Goal: Information Seeking & Learning: Learn about a topic

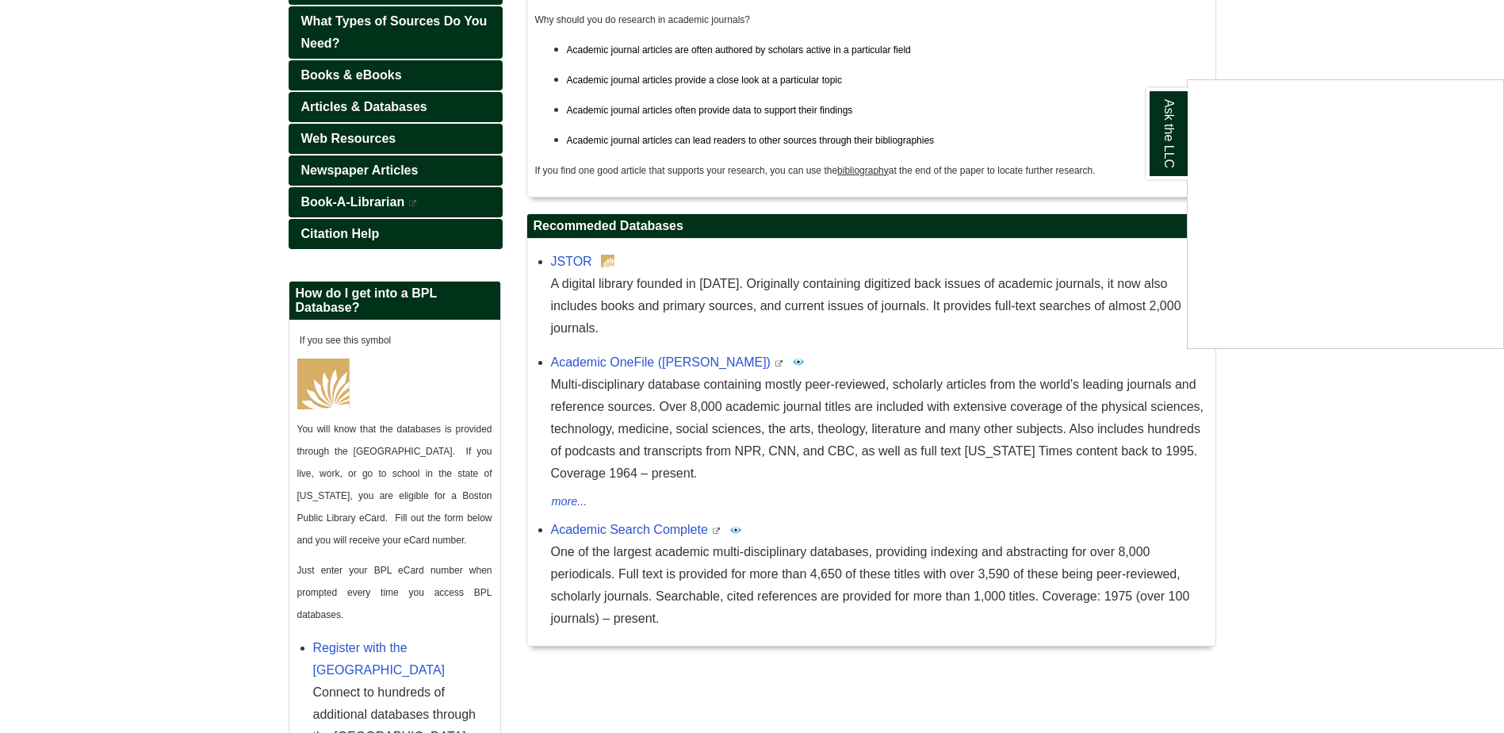
scroll to position [317, 0]
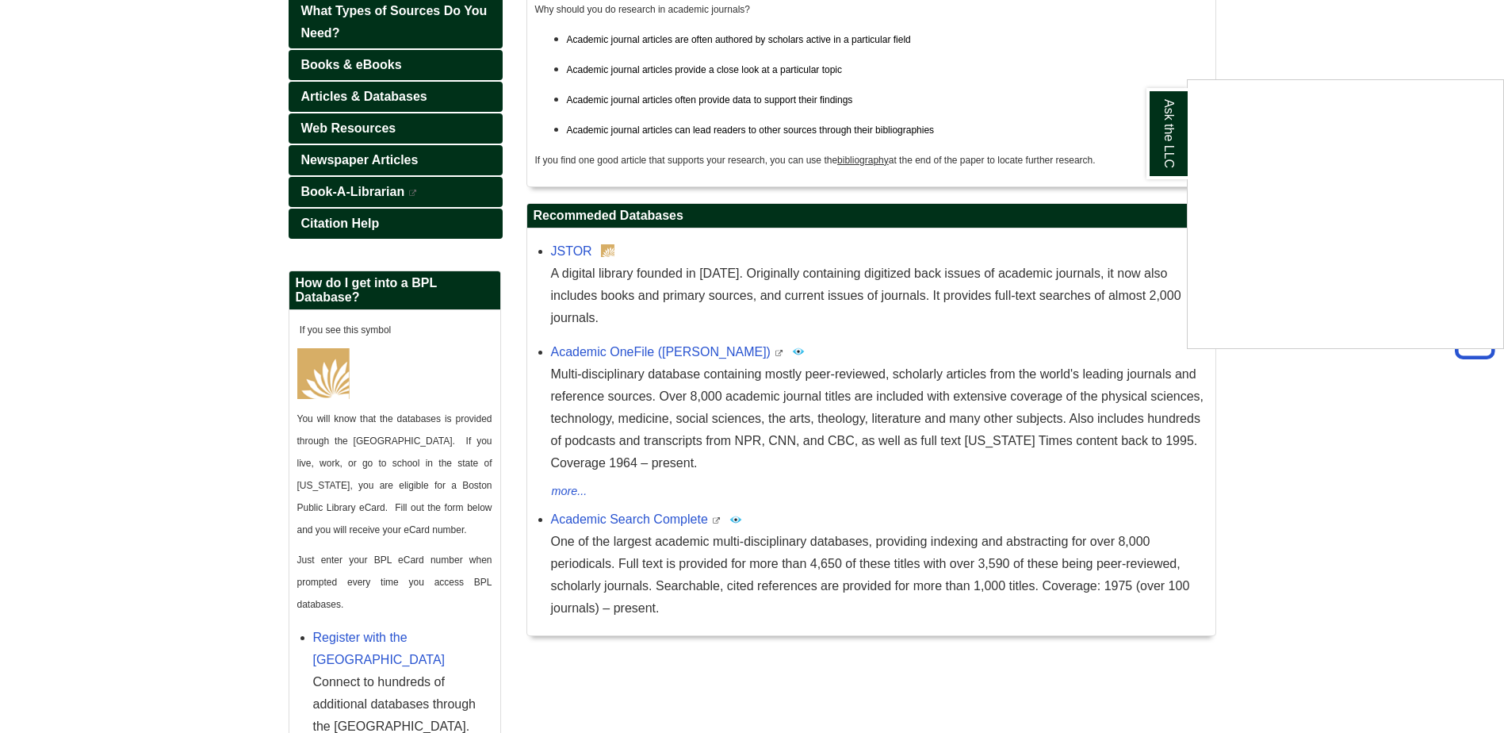
click at [644, 492] on div "Ask the LLC" at bounding box center [752, 366] width 1504 height 733
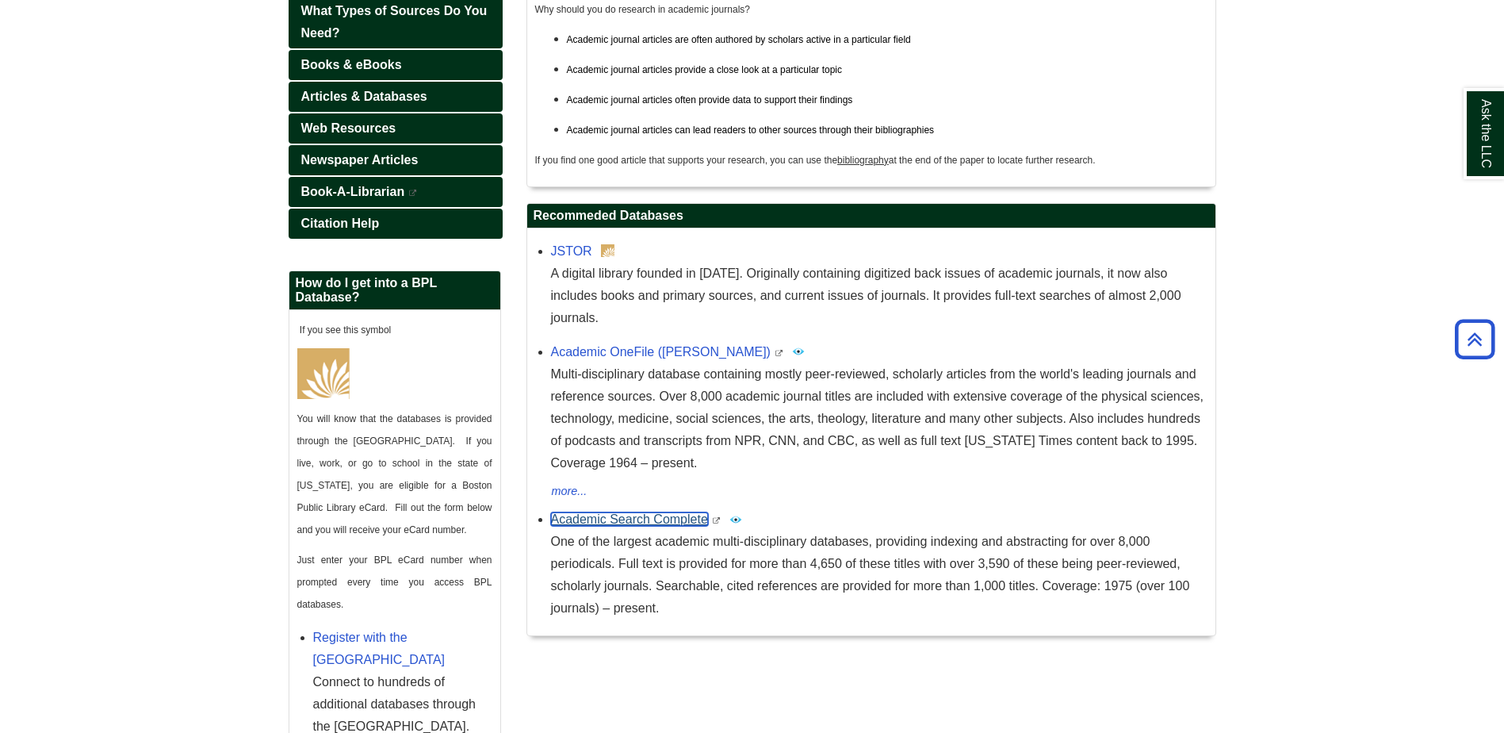
click at [644, 512] on link "Academic Search Complete" at bounding box center [629, 518] width 157 height 13
click at [774, 350] on icon "This link opens in a new window" at bounding box center [779, 353] width 10 height 7
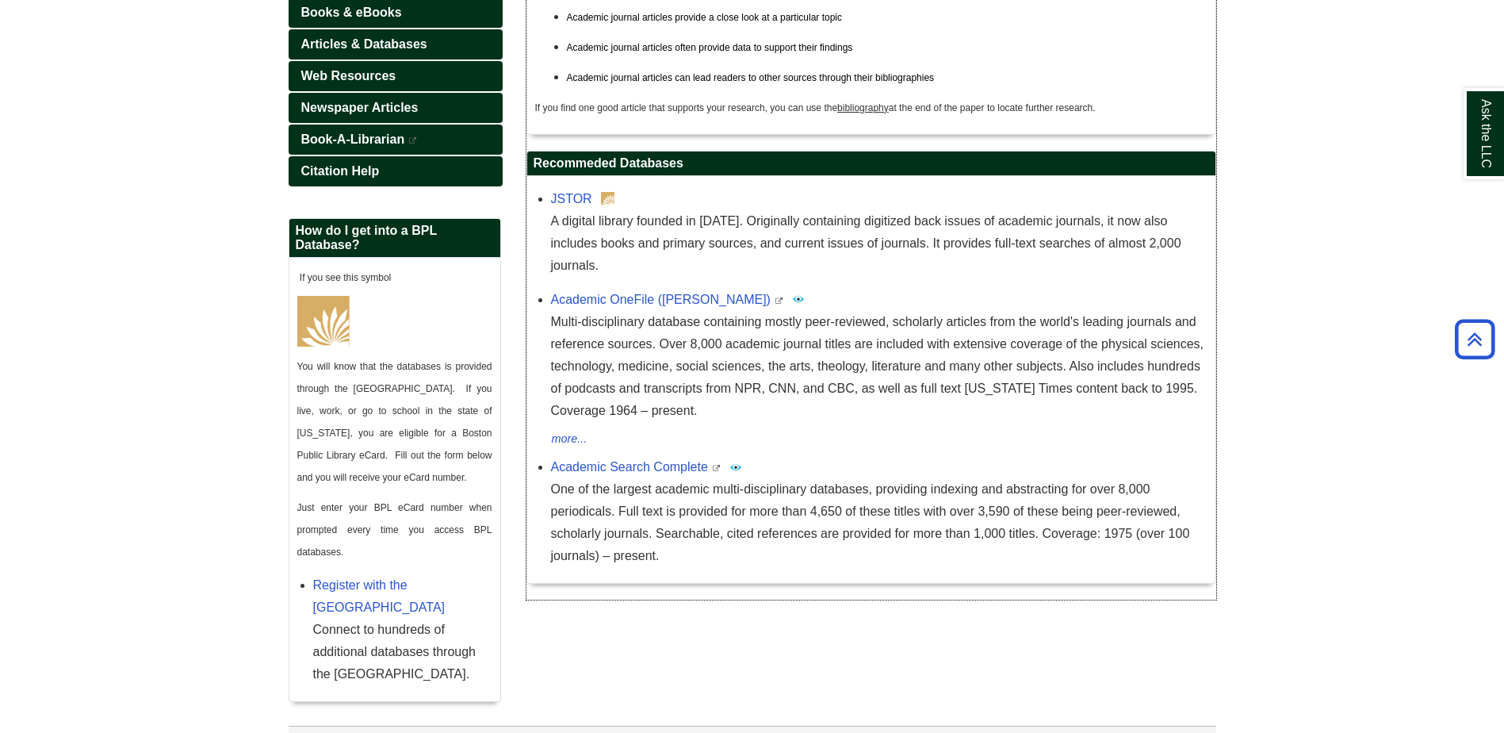
scroll to position [423, 0]
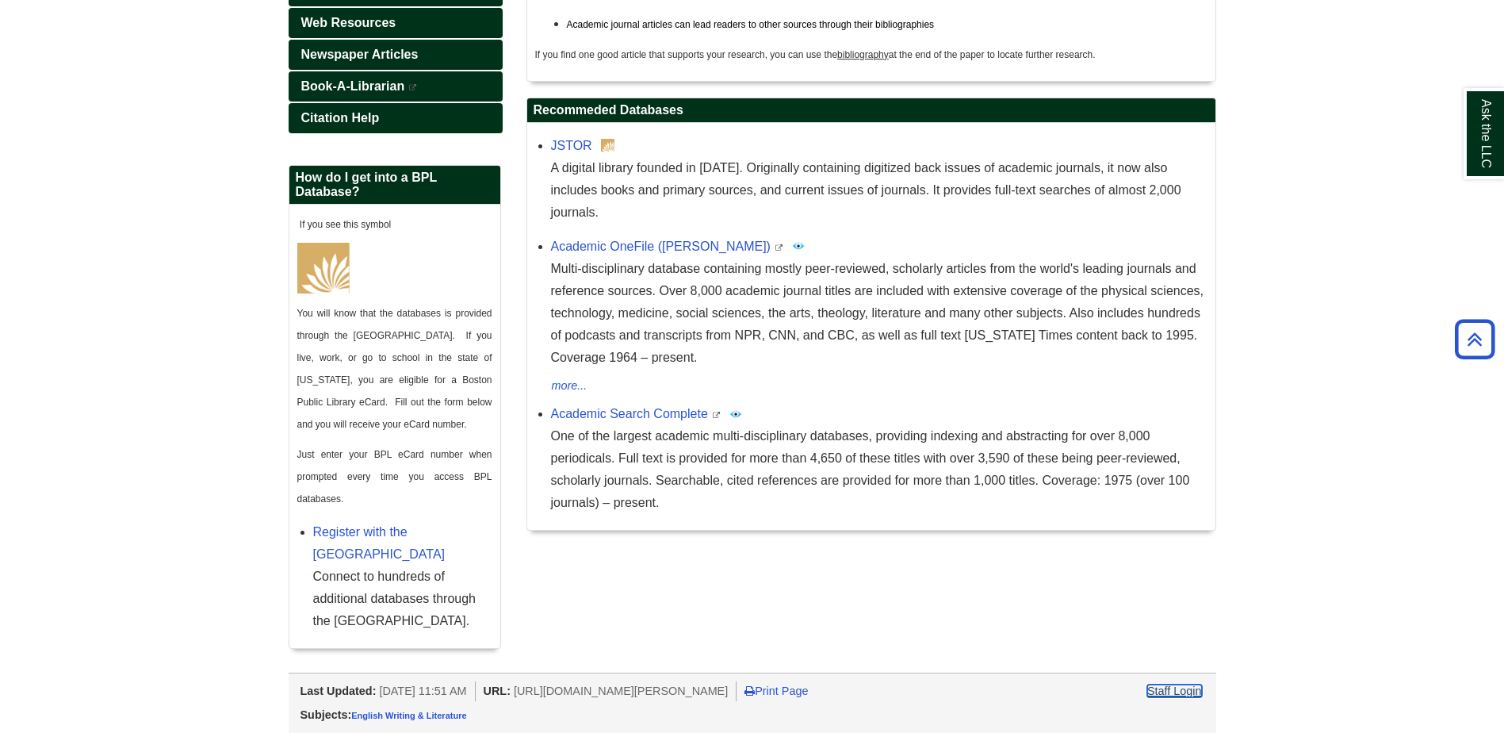
click at [1188, 689] on link "Staff Login" at bounding box center [1174, 690] width 55 height 13
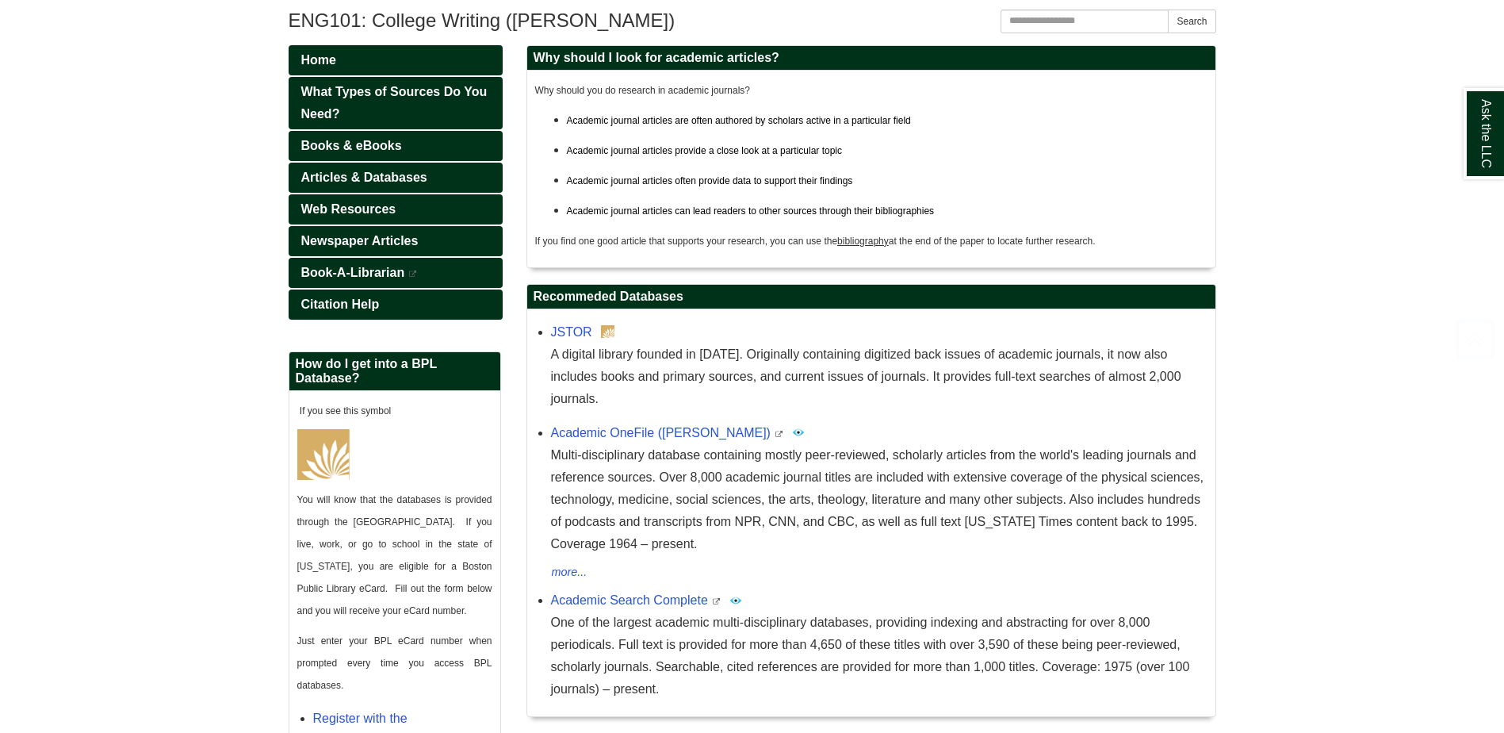
scroll to position [317, 0]
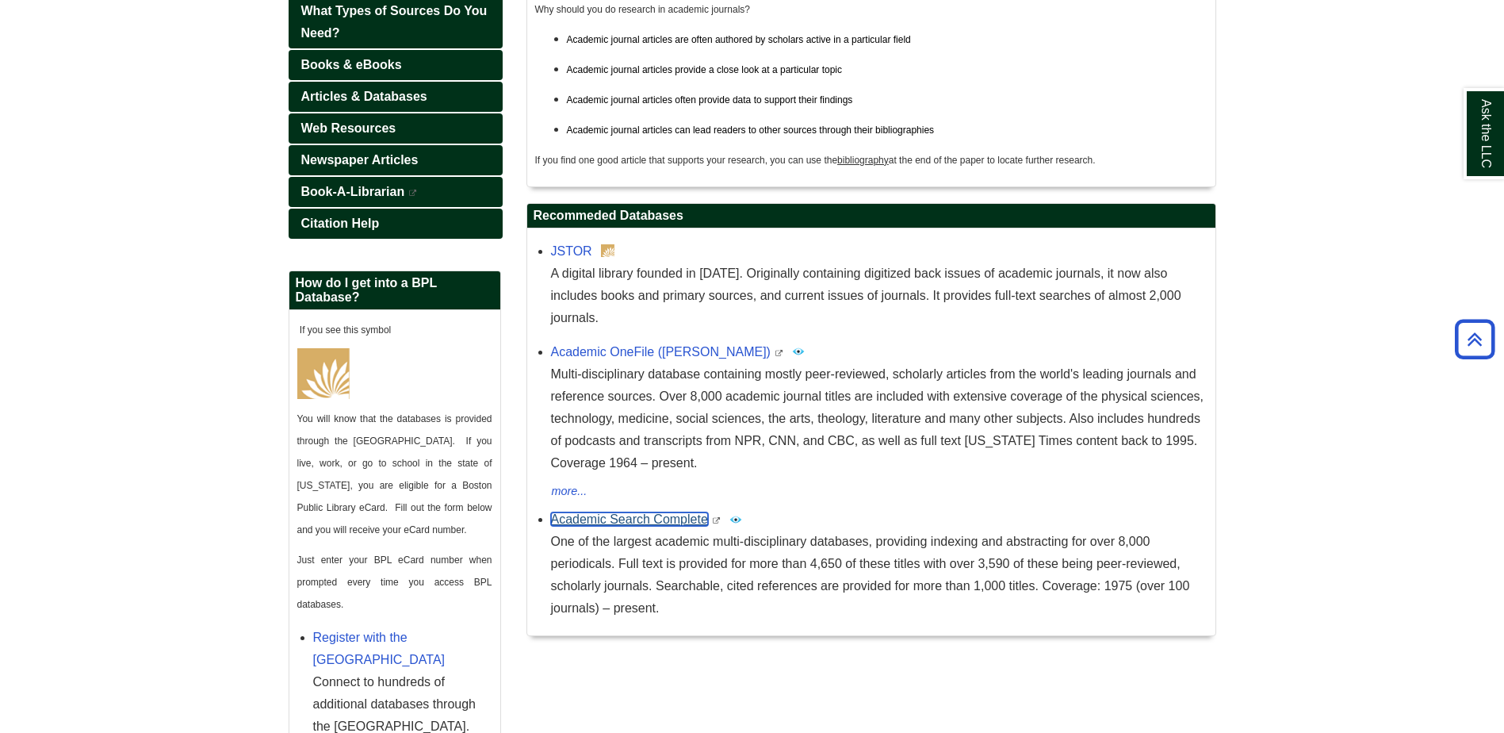
click at [695, 512] on link "Academic Search Complete" at bounding box center [629, 518] width 157 height 13
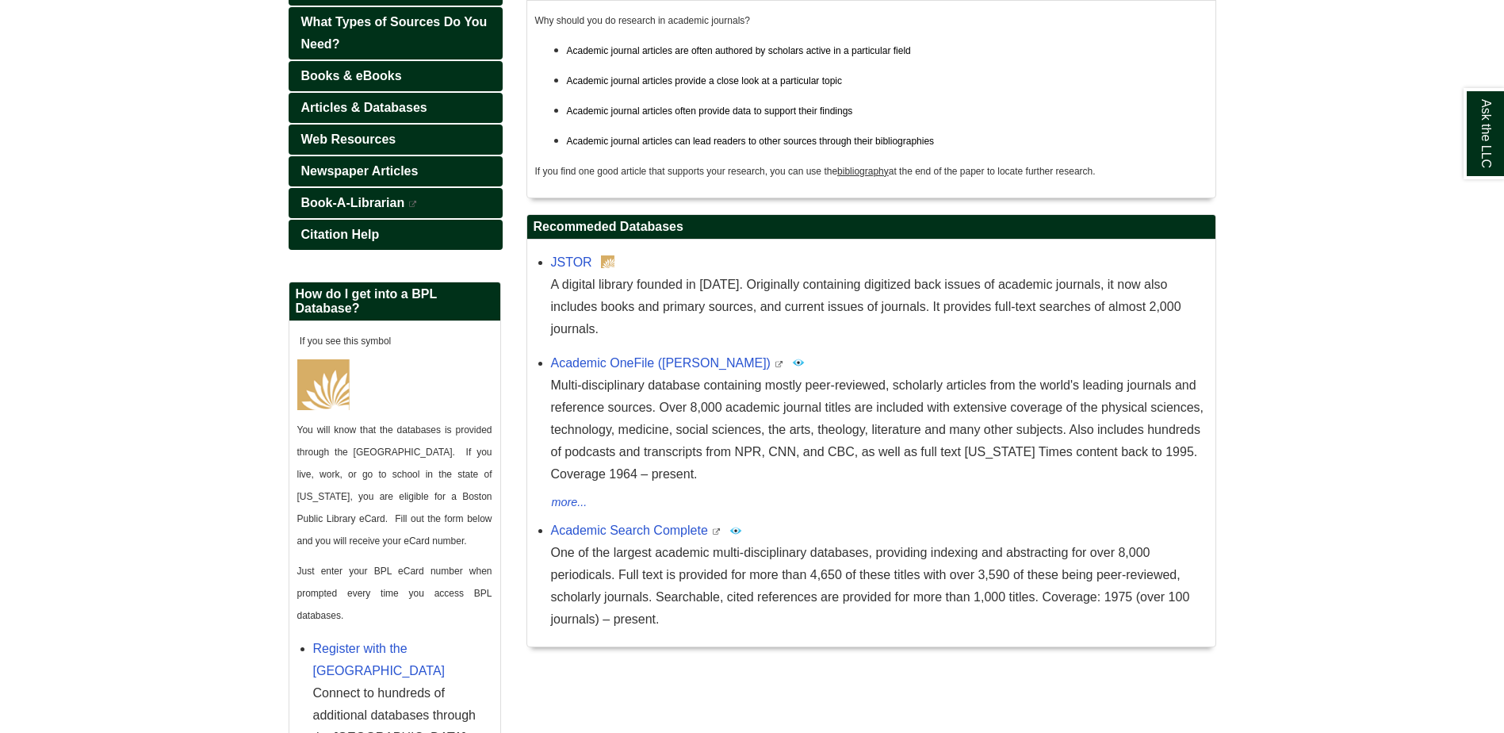
scroll to position [317, 0]
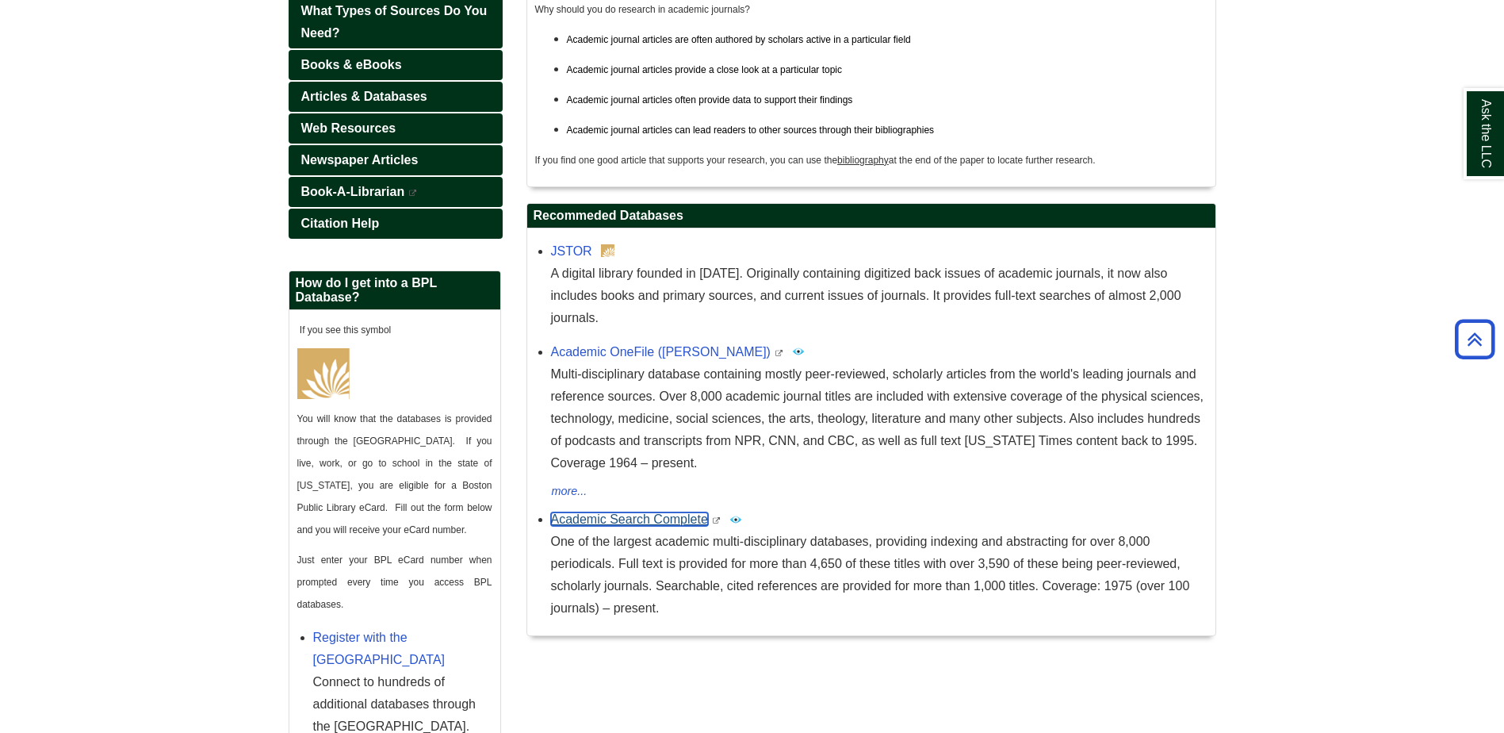
click at [677, 512] on link "Academic Search Complete" at bounding box center [629, 518] width 157 height 13
